Goal: Task Accomplishment & Management: Use online tool/utility

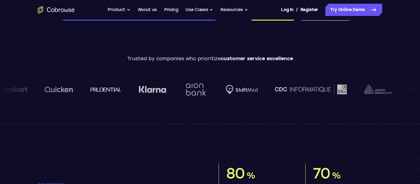
scroll to position [187, 0]
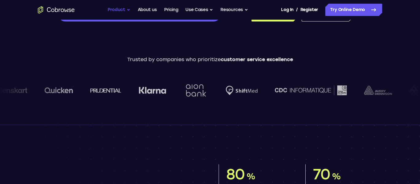
click at [109, 9] on button "Product" at bounding box center [119, 10] width 23 height 12
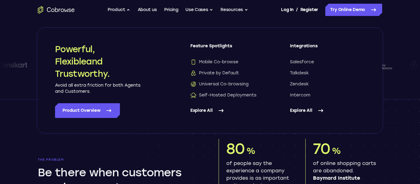
scroll to position [214, 0]
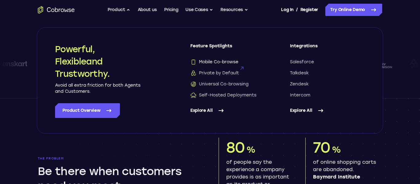
click at [225, 63] on span "Mobile Co-browse" at bounding box center [214, 62] width 48 height 6
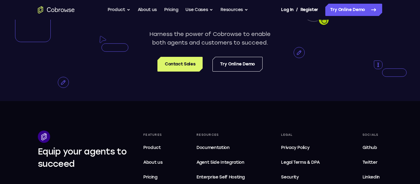
scroll to position [1243, 0]
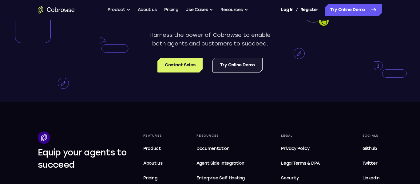
click at [234, 73] on link "Try Online Demo" at bounding box center [237, 65] width 50 height 15
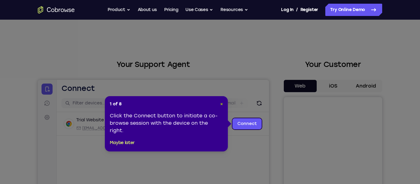
click at [220, 103] on span "×" at bounding box center [221, 103] width 3 height 5
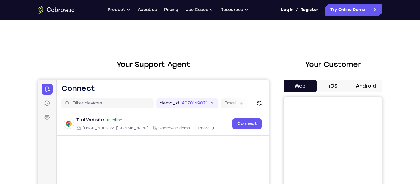
click at [356, 91] on button "Android" at bounding box center [365, 86] width 33 height 12
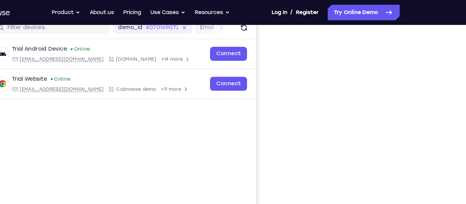
scroll to position [81, 0]
